Goal: Navigation & Orientation: Find specific page/section

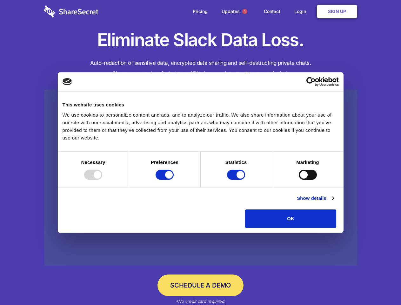
click at [102, 180] on div at bounding box center [93, 175] width 18 height 10
click at [174, 180] on input "Preferences" at bounding box center [165, 175] width 18 height 10
checkbox input "false"
click at [237, 180] on input "Statistics" at bounding box center [236, 175] width 18 height 10
checkbox input "false"
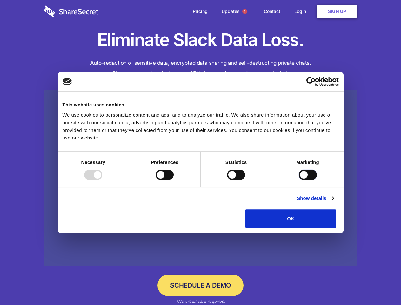
click at [299, 180] on input "Marketing" at bounding box center [308, 175] width 18 height 10
checkbox input "true"
click at [334, 202] on link "Show details" at bounding box center [315, 198] width 37 height 8
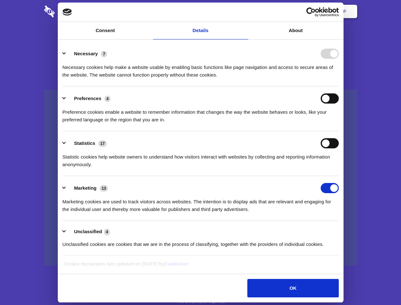
click at [339, 86] on li "Necessary 7 Necessary cookies help make a website usable by enabling basic func…" at bounding box center [201, 64] width 276 height 45
click at [245, 11] on span "1" at bounding box center [244, 11] width 5 height 5
